Goal: Communication & Community: Ask a question

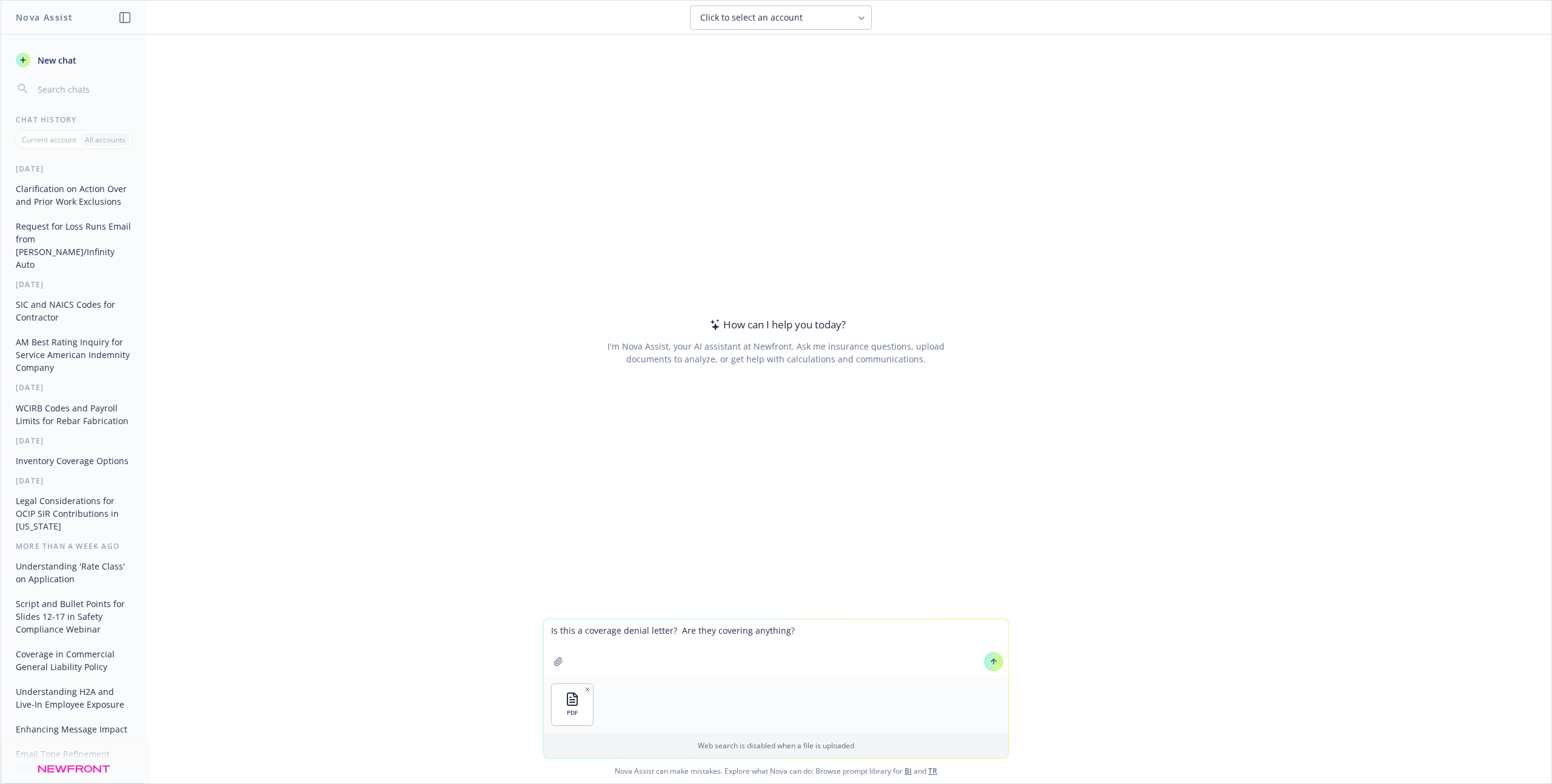
type textarea "Is this a coverage denial letter? Are they covering anything?"
click at [995, 665] on button at bounding box center [993, 662] width 20 height 20
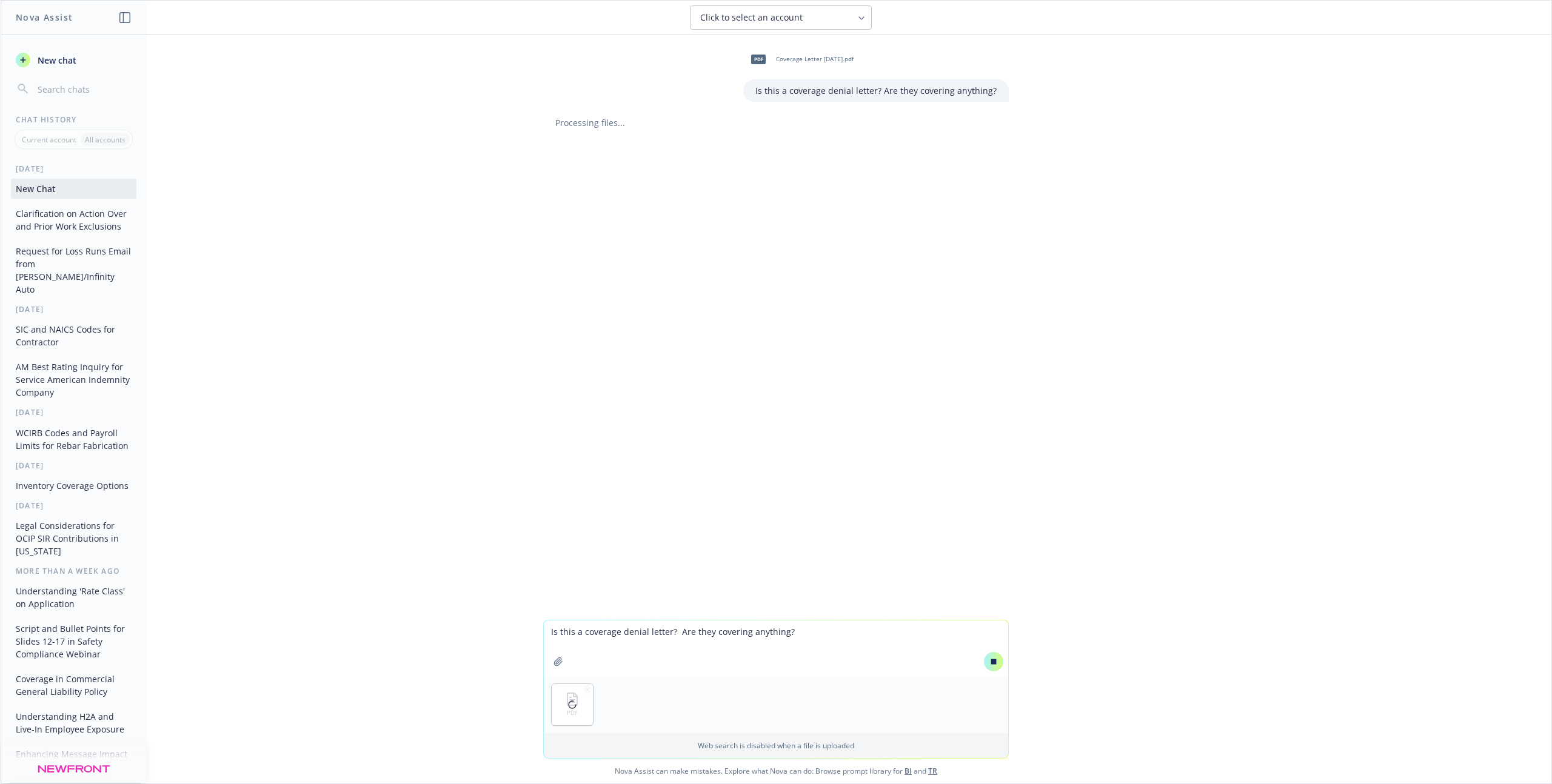
click at [606, 635] on textarea "Is this a coverage denial letter? Are they covering anything?" at bounding box center [776, 648] width 465 height 55
click at [610, 629] on textarea "Here is the polocy...can you" at bounding box center [776, 647] width 465 height 57
click at [704, 637] on textarea "Here is the policy...can you" at bounding box center [776, 647] width 465 height 57
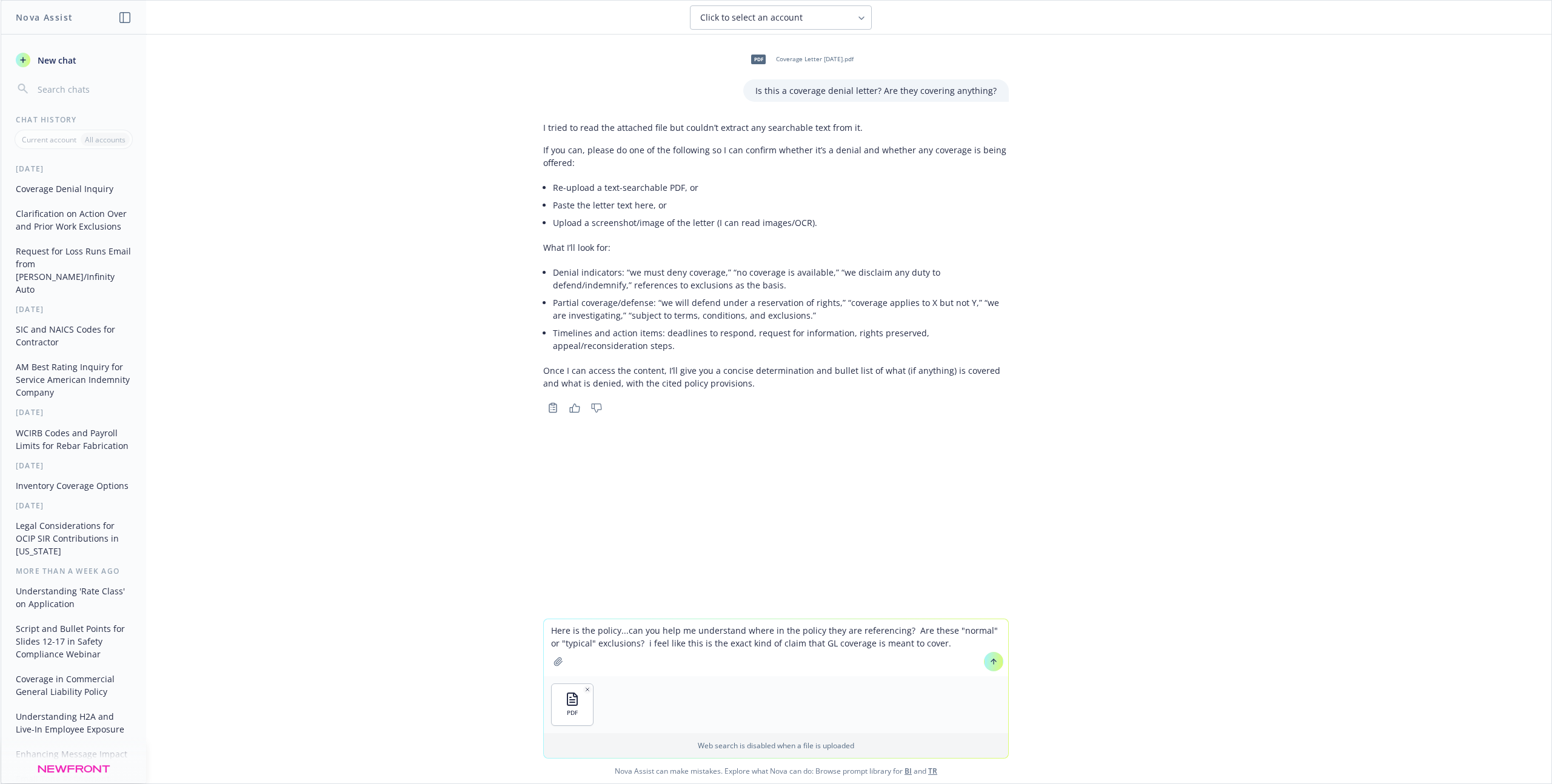
type textarea "Here is the policy...can you help me understand where in the policy they are re…"
drag, startPoint x: 933, startPoint y: 645, endPoint x: 544, endPoint y: 630, distance: 389.3
click at [545, 630] on textarea "Here is the policy...can you help me understand where in the policy they are re…" at bounding box center [776, 647] width 465 height 57
click at [584, 689] on icon "button" at bounding box center [587, 689] width 6 height 6
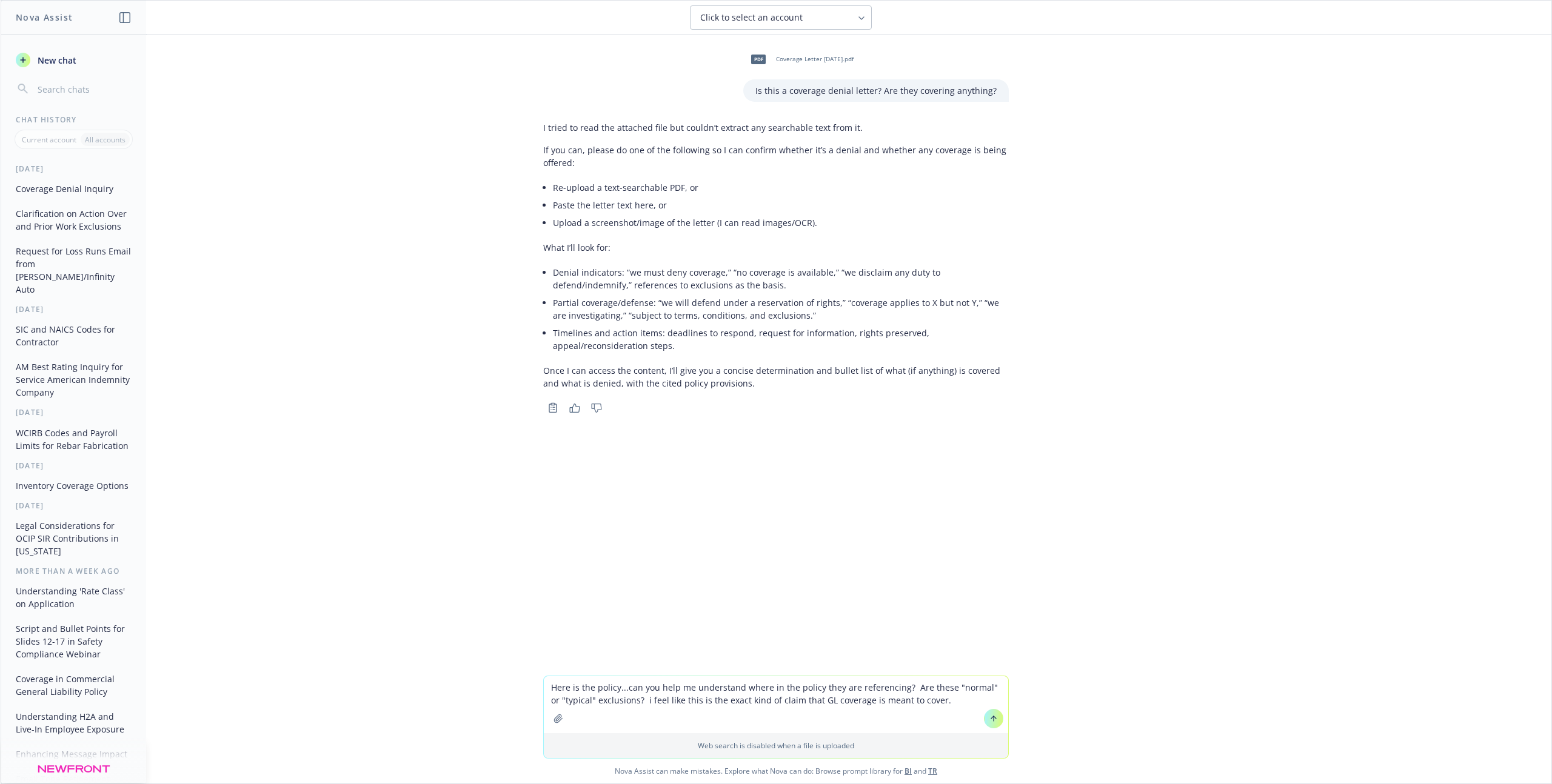
drag, startPoint x: 946, startPoint y: 698, endPoint x: 494, endPoint y: 686, distance: 452.2
click at [494, 686] on div "Here is the policy...can you help me understand where in the policy they are re…" at bounding box center [776, 729] width 1550 height 108
type textarea "C"
type textarea "Allowed"
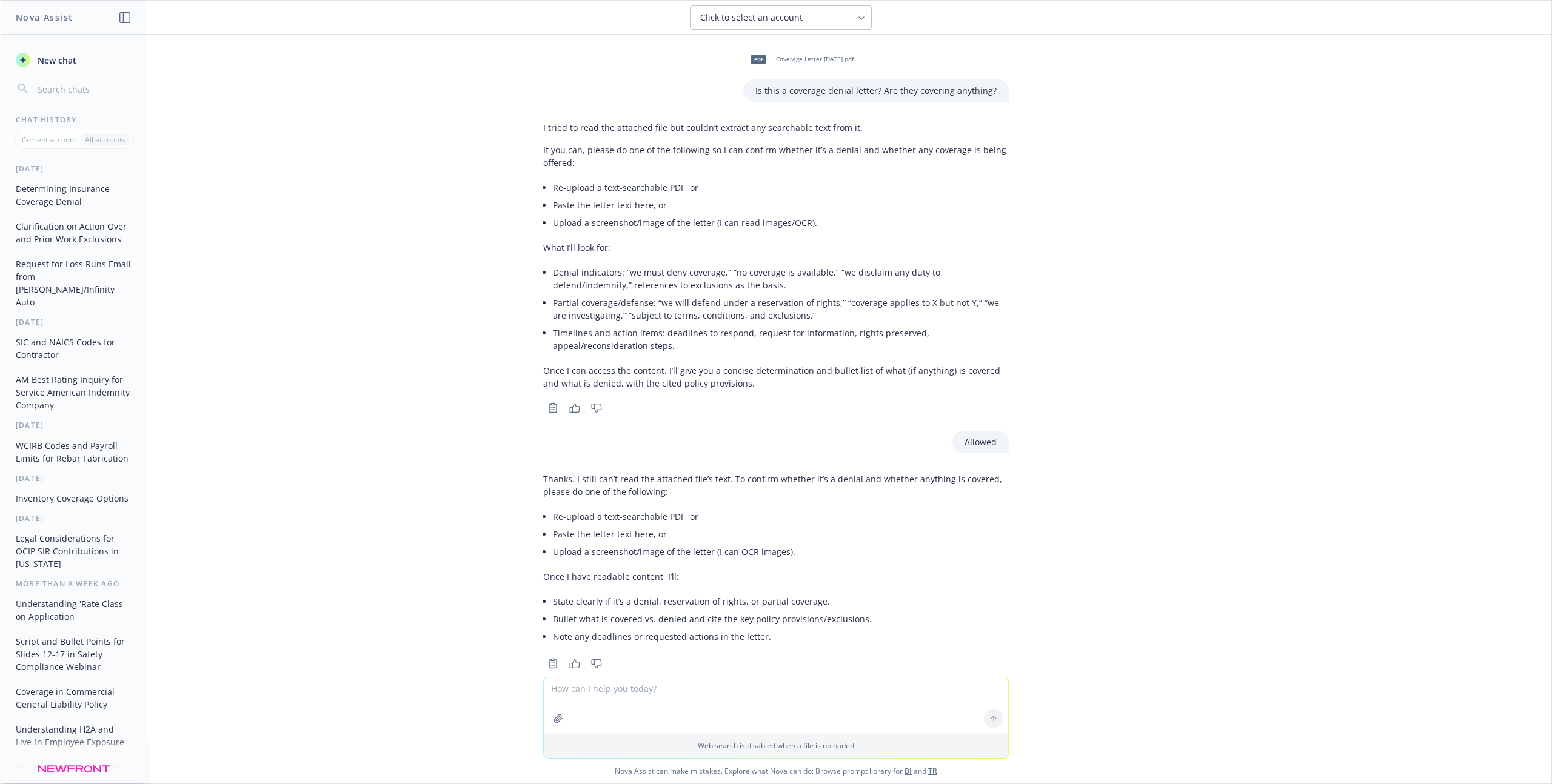
scroll to position [24, 0]
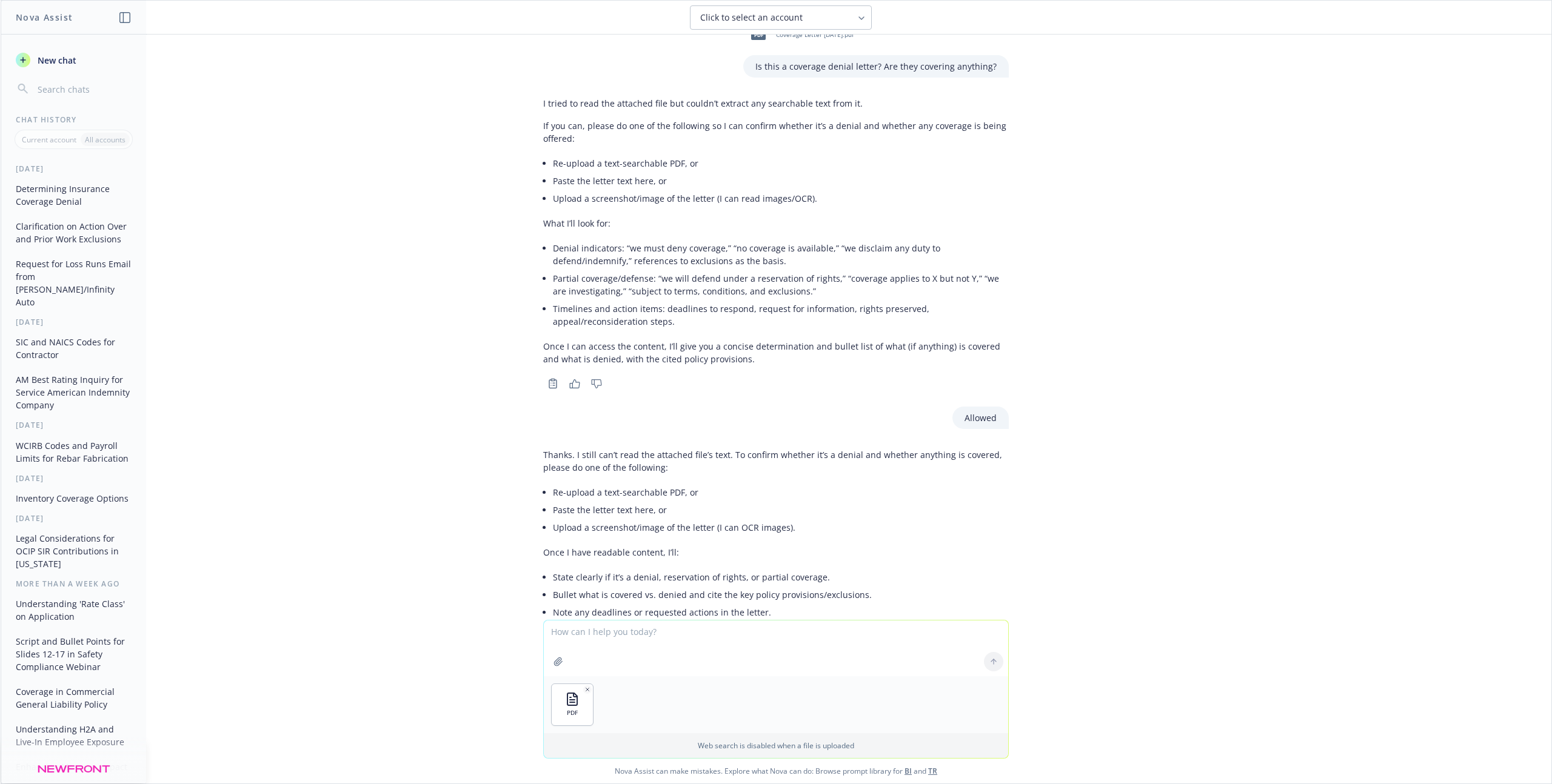
click at [988, 661] on div at bounding box center [992, 661] width 29 height 29
click at [889, 640] on textarea at bounding box center [776, 648] width 465 height 55
click at [994, 664] on button at bounding box center [993, 662] width 20 height 20
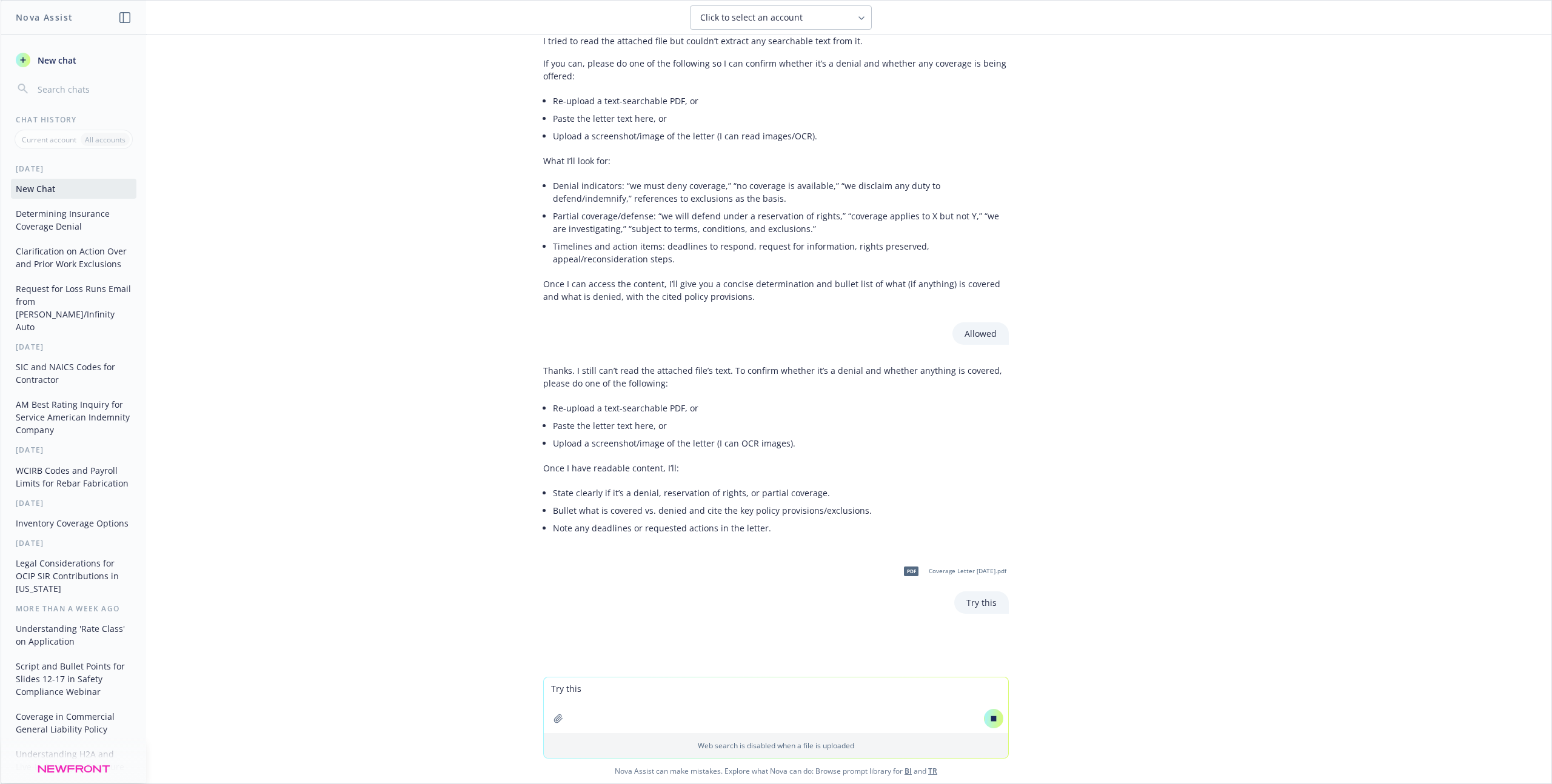
scroll to position [116, 0]
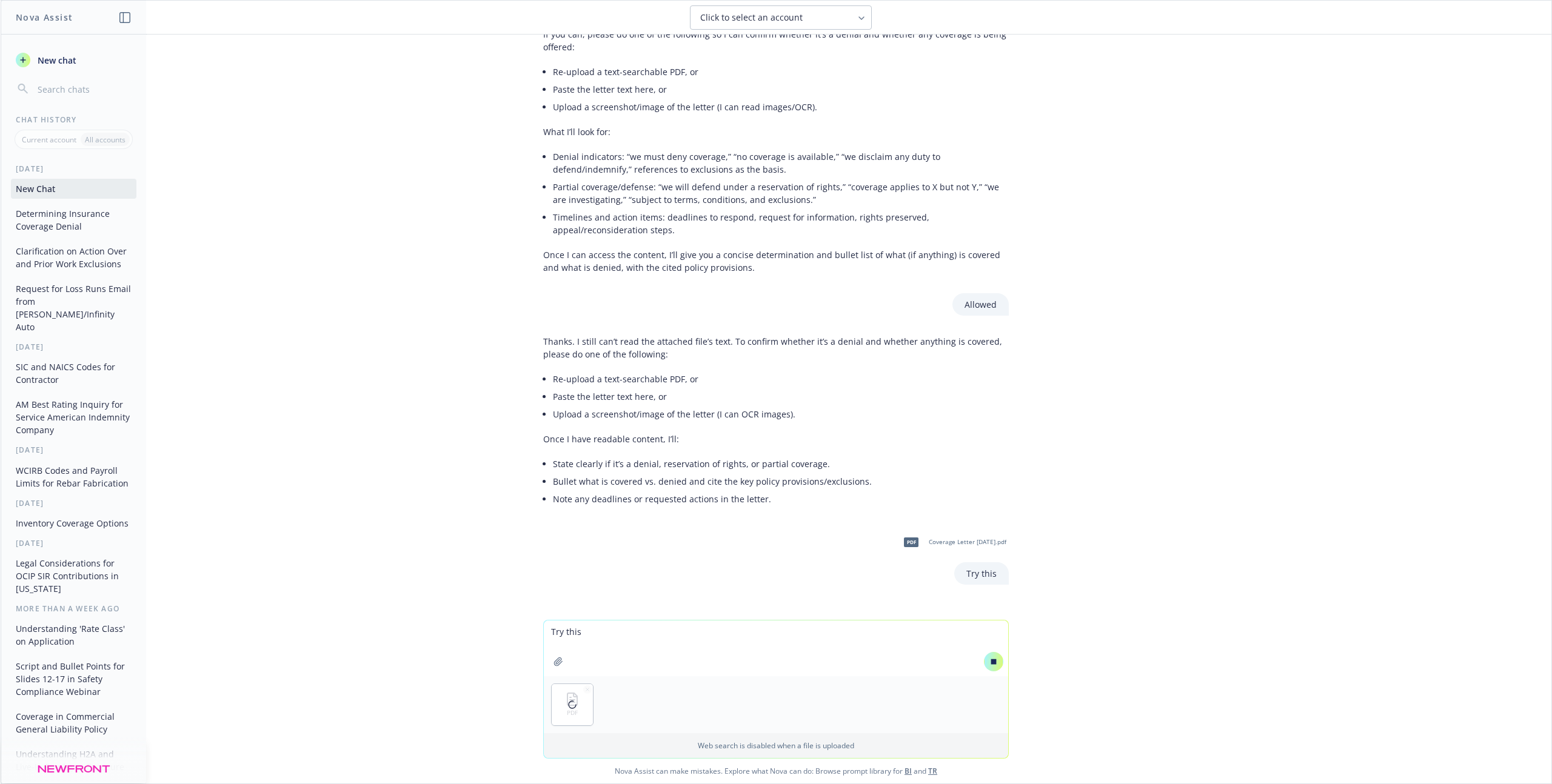
click at [583, 637] on textarea "Try this" at bounding box center [776, 648] width 465 height 55
paste textarea "Here is the policy...can you help me understand where in the policy they are re…"
type textarea "Here is the policy...can you help me understand where in the policy they are re…"
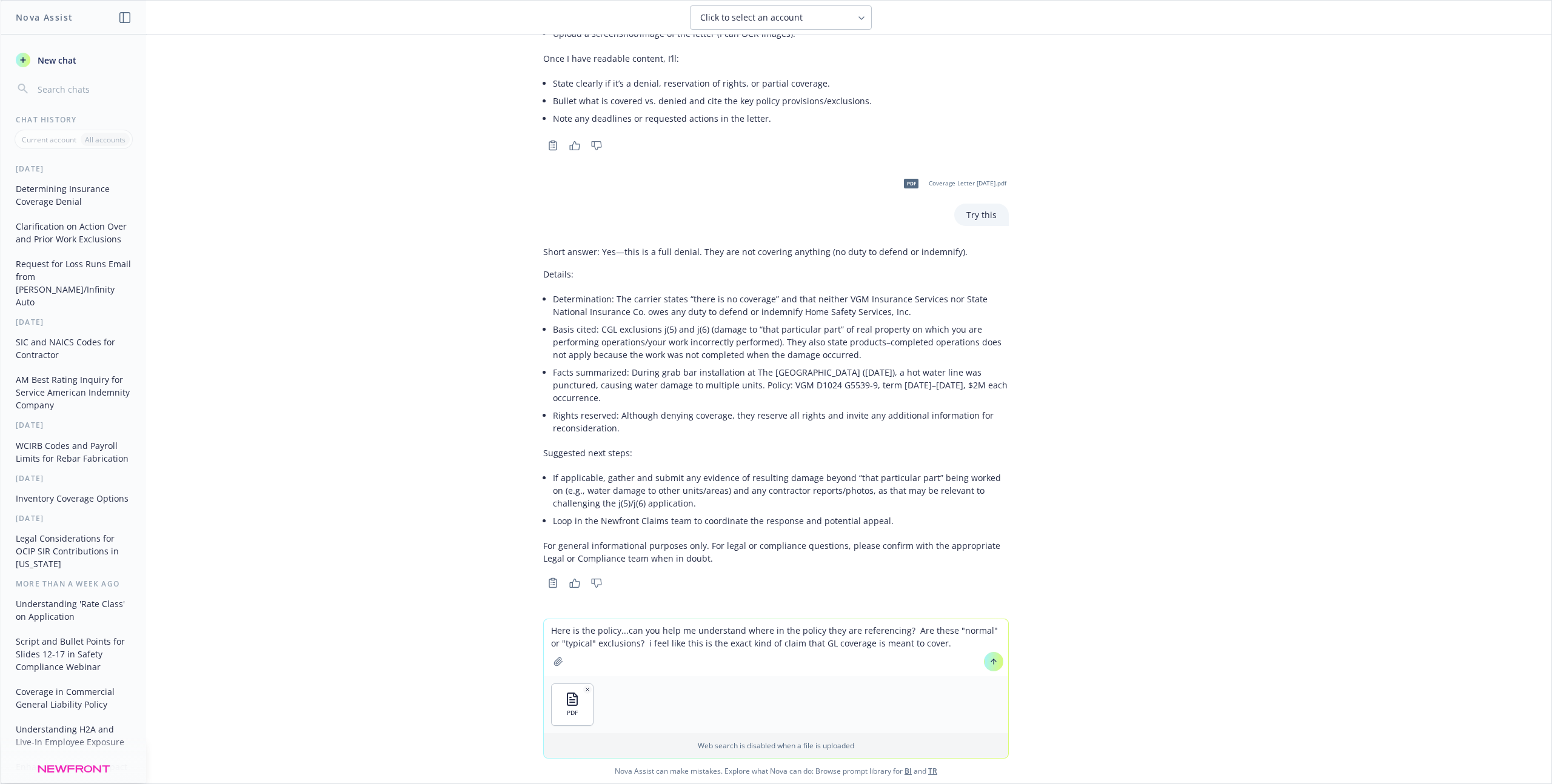
scroll to position [520, 0]
click at [989, 661] on icon at bounding box center [993, 661] width 9 height 9
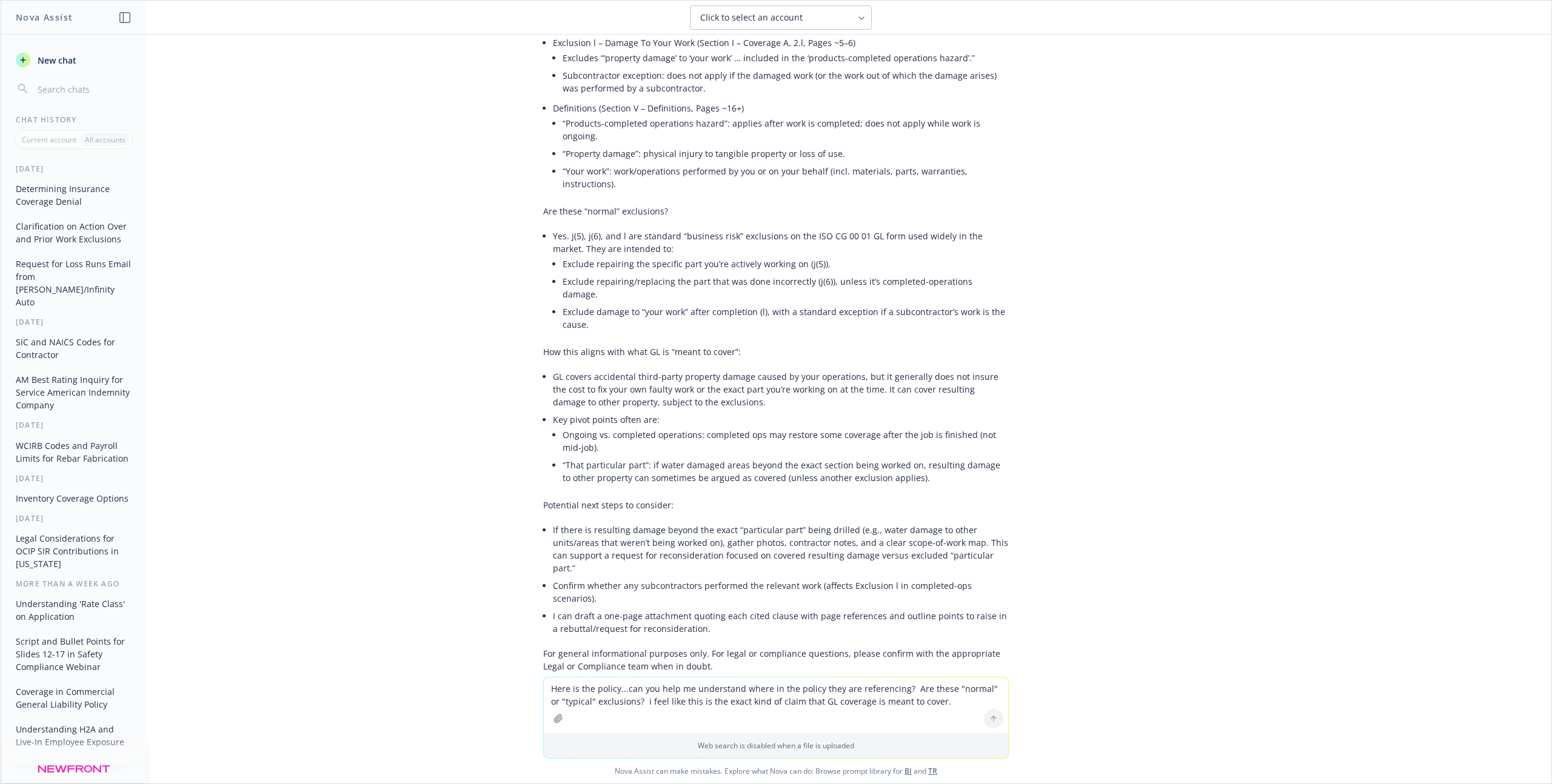
scroll to position [1469, 0]
click at [40, 61] on span "New chat" at bounding box center [55, 59] width 42 height 13
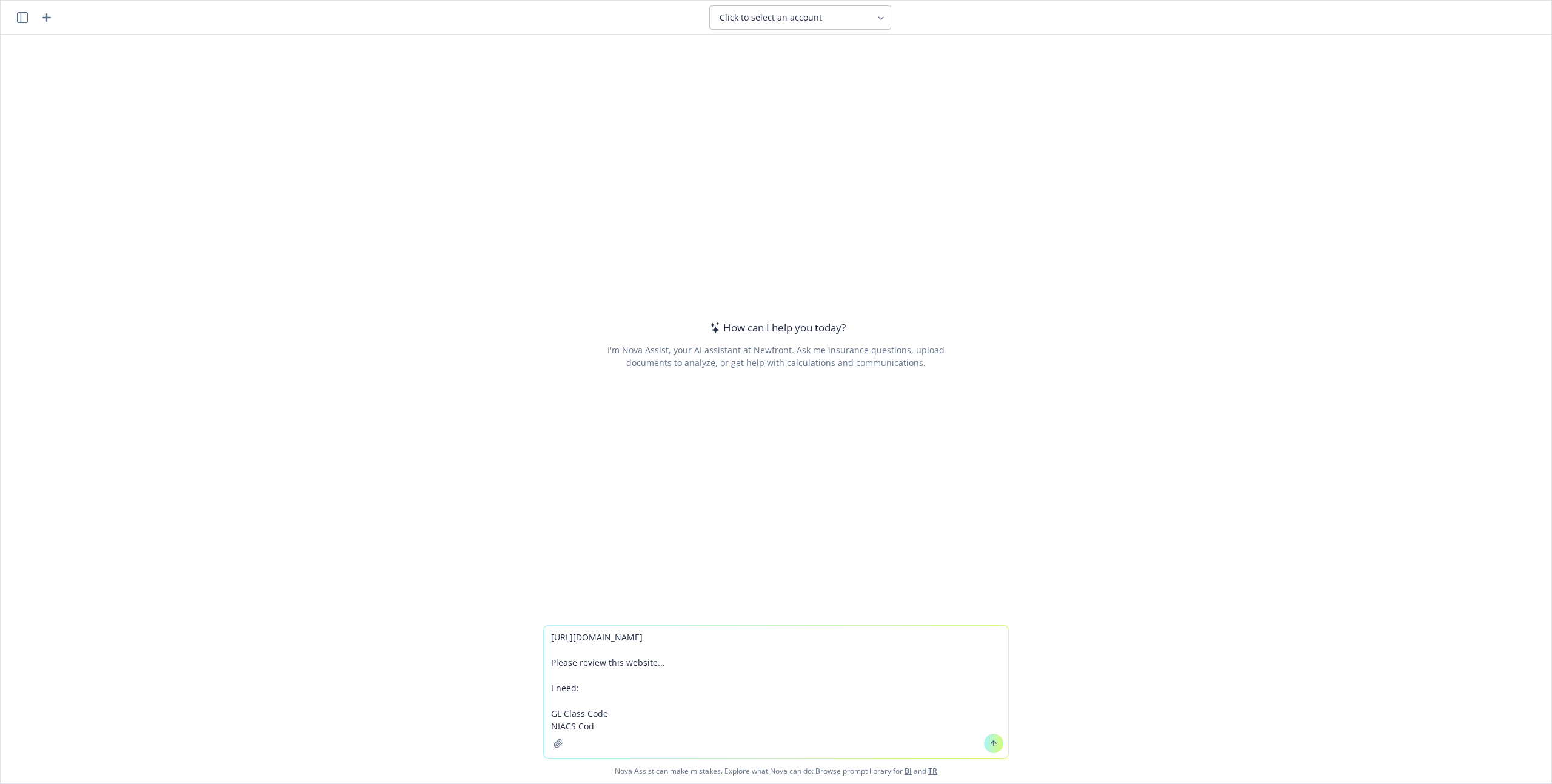
type textarea "[URL][DOMAIN_NAME] Please review this website... I need: GL Class Code NIACS Co…"
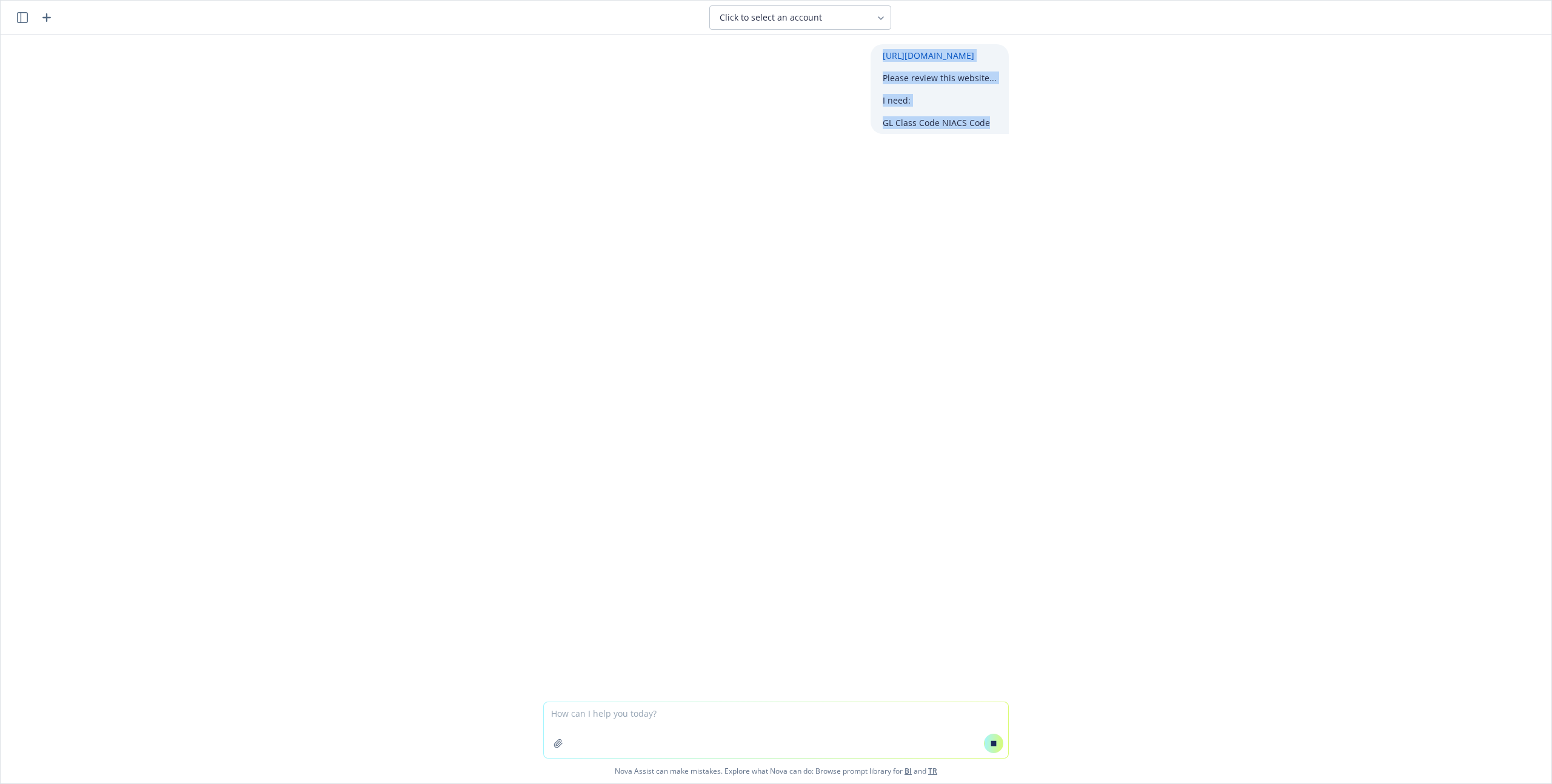
drag, startPoint x: 981, startPoint y: 123, endPoint x: 856, endPoint y: 46, distance: 146.8
click at [856, 46] on div "[URL][DOMAIN_NAME] Please review this website... I need: GL Class Code NIACS Co…" at bounding box center [776, 89] width 485 height 90
copy div "[URL][DOMAIN_NAME] Please review this website... I need: GL Class Code NIACS Co…"
